Goal: Browse casually

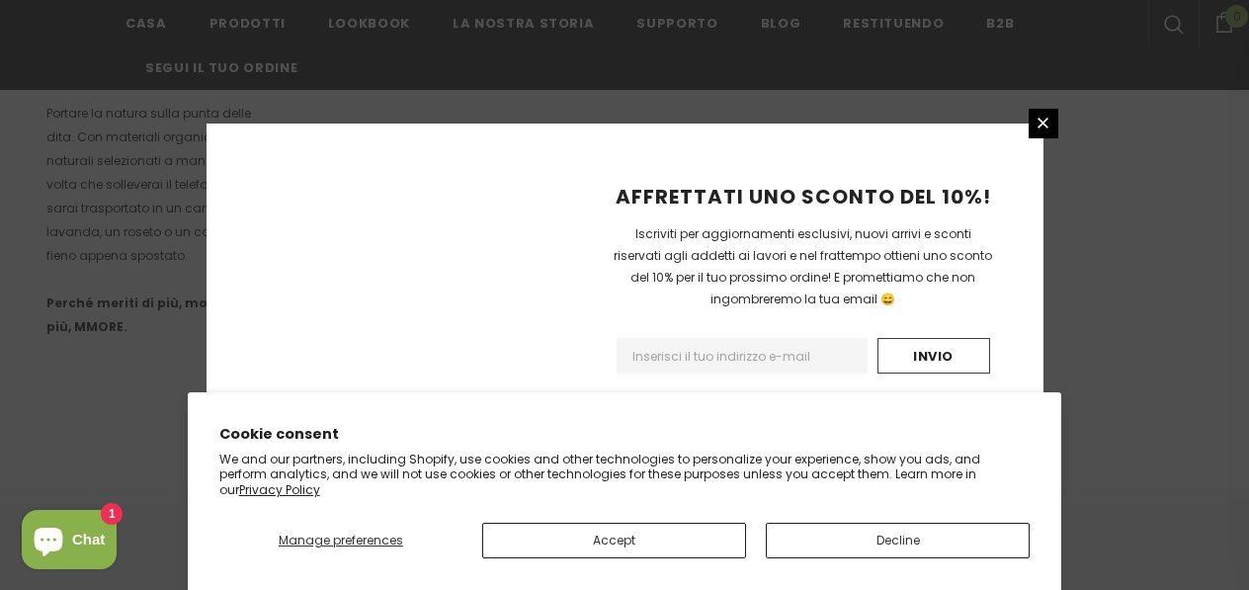
scroll to position [1477, 0]
